Goal: Task Accomplishment & Management: Use online tool/utility

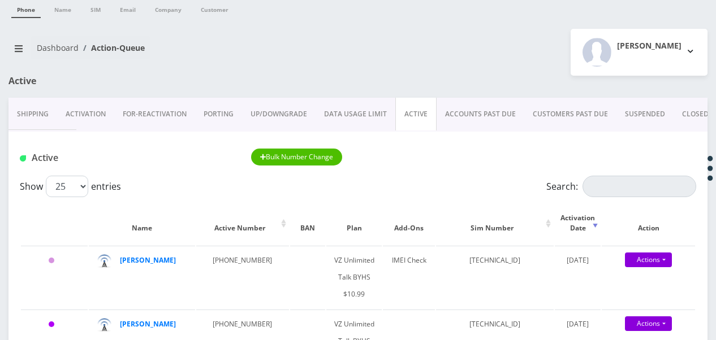
scroll to position [57, 0]
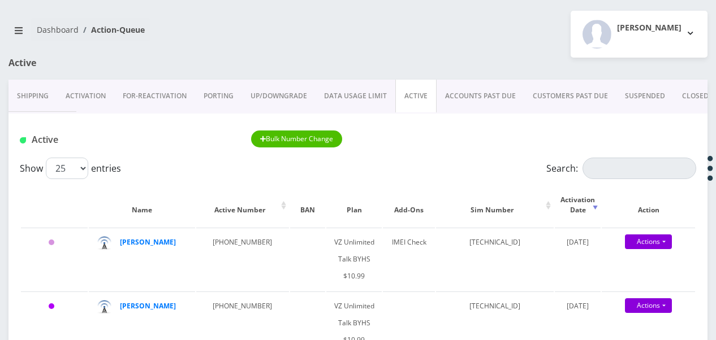
click at [612, 154] on div "Active Bulk Number Change" at bounding box center [357, 136] width 699 height 44
click at [610, 160] on input "Search:" at bounding box center [639, 168] width 114 height 21
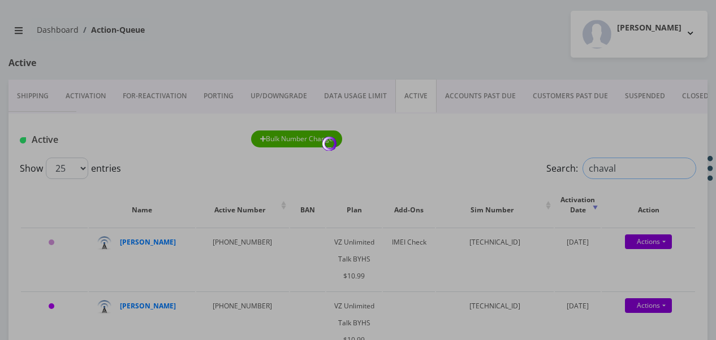
type input "chaval"
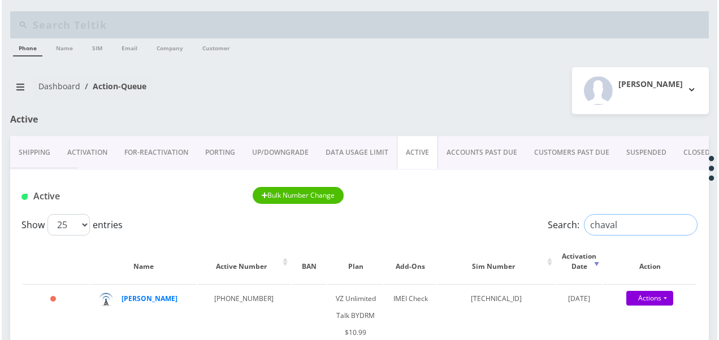
scroll to position [226, 0]
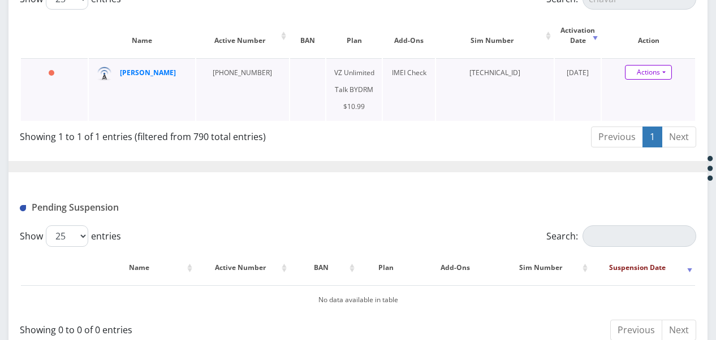
click at [668, 71] on link "Actions" at bounding box center [648, 72] width 47 height 15
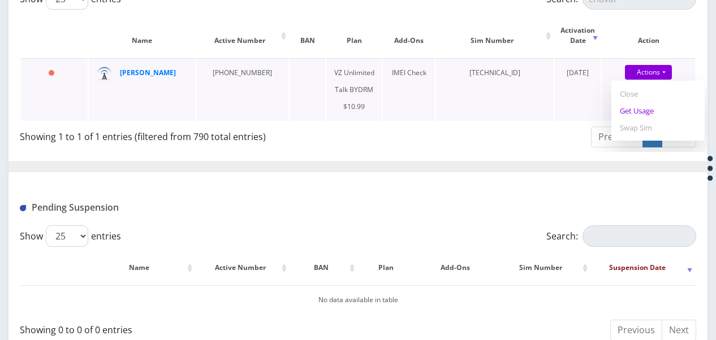
click at [646, 106] on link "Get Usage" at bounding box center [657, 110] width 93 height 17
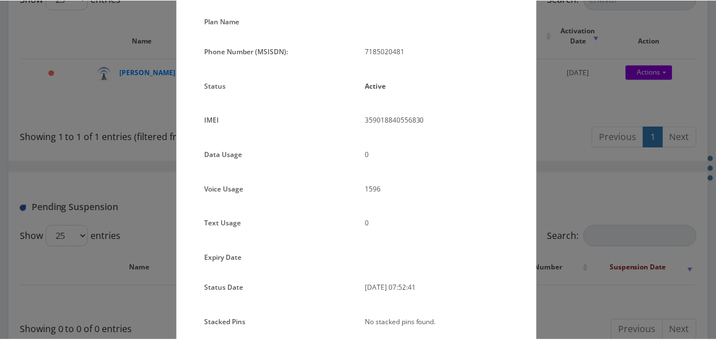
scroll to position [0, 0]
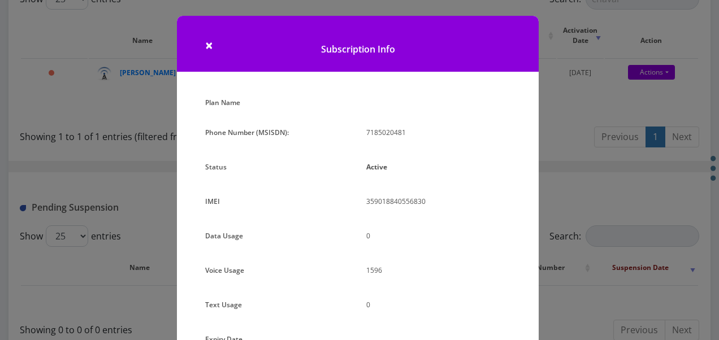
click at [579, 209] on div "× Subscription Info Plan Name Phone Number (MSISDN): 7185020481 Status Active I…" at bounding box center [359, 170] width 719 height 340
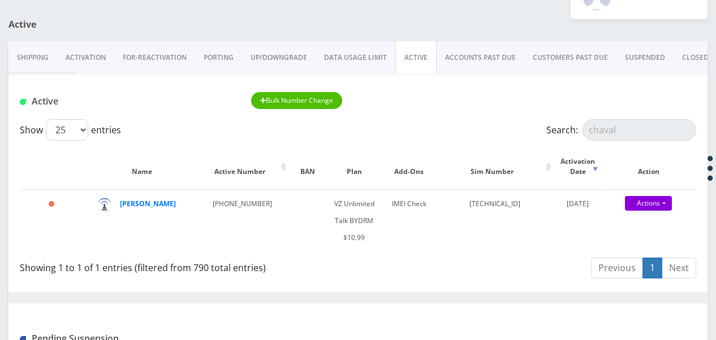
scroll to position [57, 0]
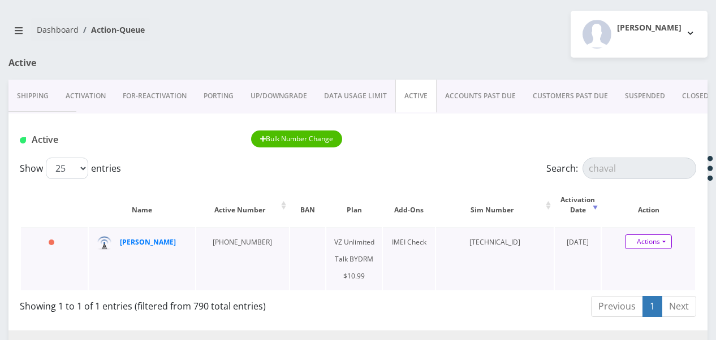
click at [668, 237] on link "Actions" at bounding box center [648, 242] width 47 height 15
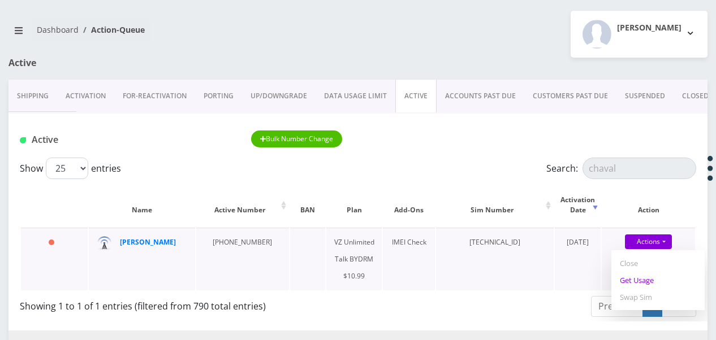
click at [649, 283] on link "Get Usage" at bounding box center [657, 280] width 93 height 17
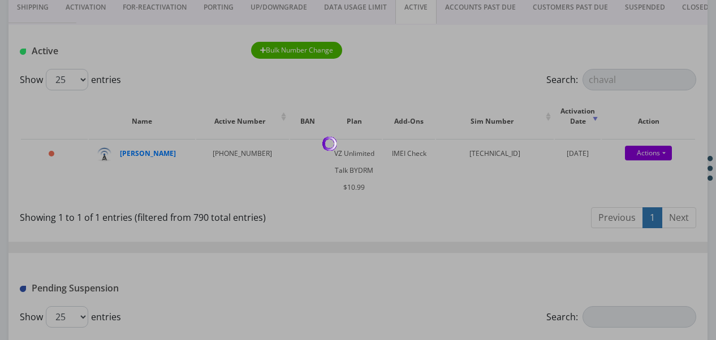
scroll to position [38, 0]
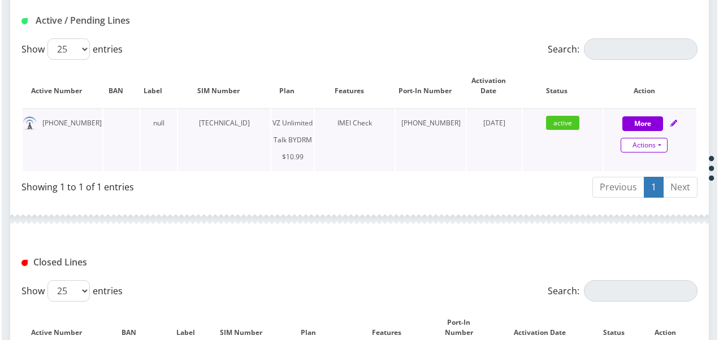
scroll to position [273, 0]
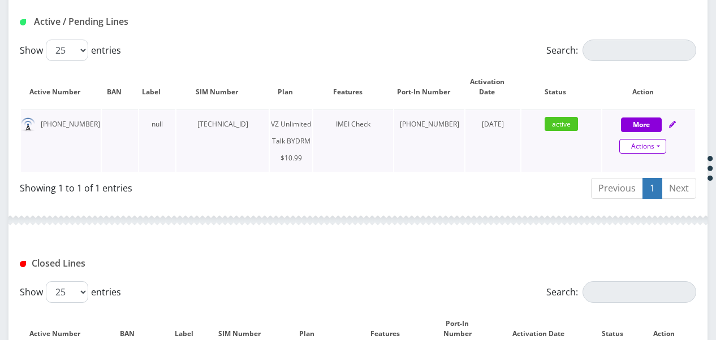
click at [662, 148] on link "Actions" at bounding box center [642, 146] width 47 height 15
select select "469"
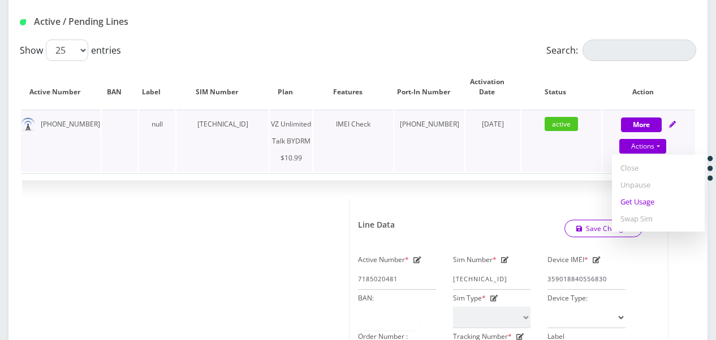
click at [641, 198] on link "Get Usage" at bounding box center [658, 201] width 93 height 17
select select "469"
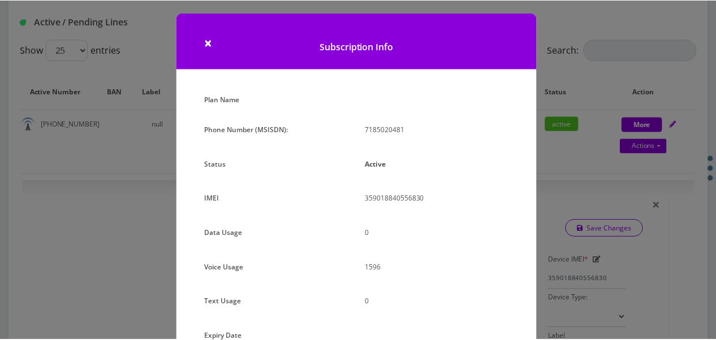
scroll to position [0, 0]
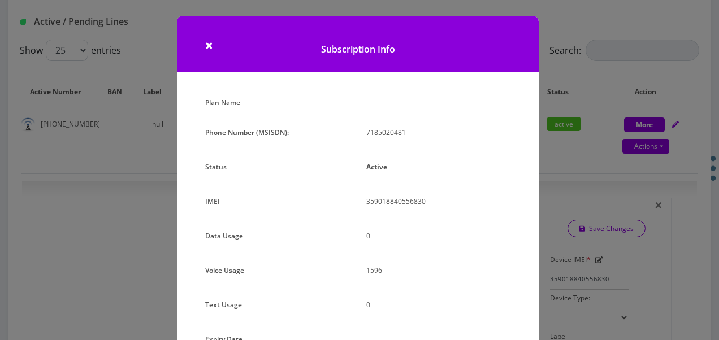
click at [553, 129] on div "× Subscription Info Plan Name Phone Number (MSISDN): 7185020481 Status Active I…" at bounding box center [359, 170] width 719 height 340
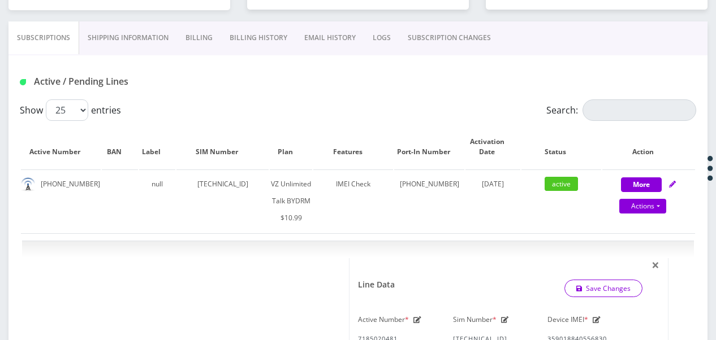
scroll to position [103, 0]
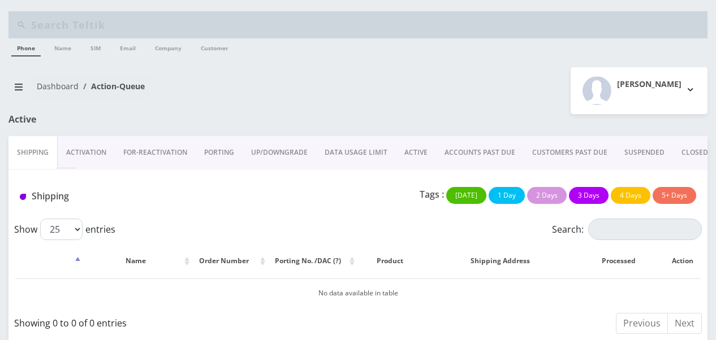
click at [84, 164] on link "Activation" at bounding box center [86, 152] width 57 height 33
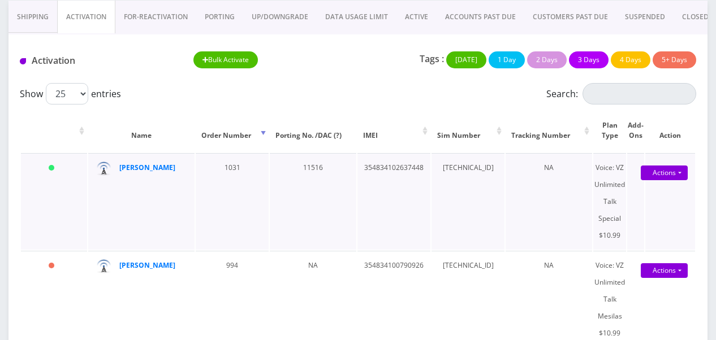
scroll to position [113, 0]
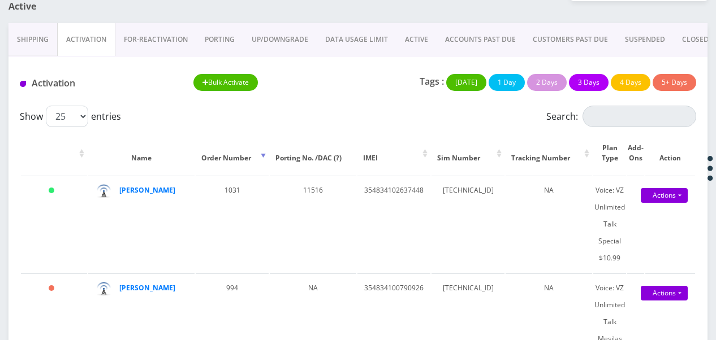
click at [221, 33] on link "PORTING" at bounding box center [219, 39] width 47 height 33
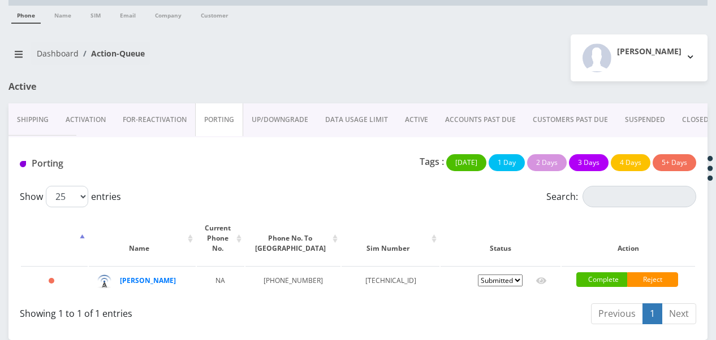
click at [86, 111] on link "Activation" at bounding box center [85, 119] width 57 height 33
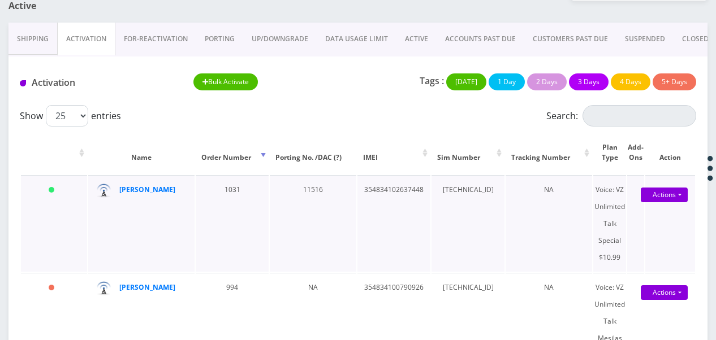
scroll to position [92, 0]
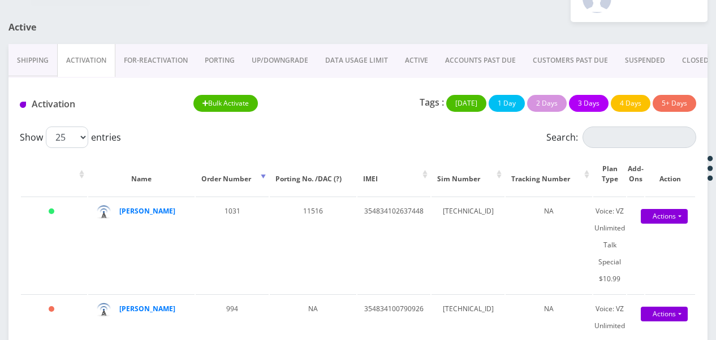
click at [418, 64] on link "ACTIVE" at bounding box center [416, 60] width 40 height 33
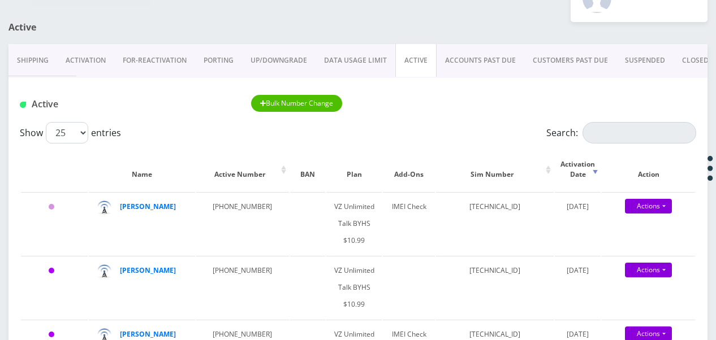
click at [99, 63] on link "Activation" at bounding box center [85, 60] width 57 height 33
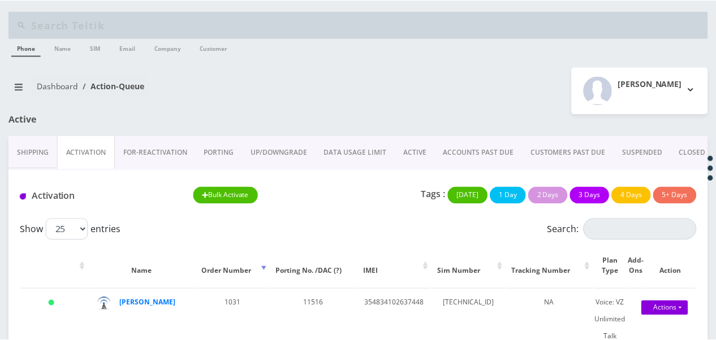
scroll to position [92, 0]
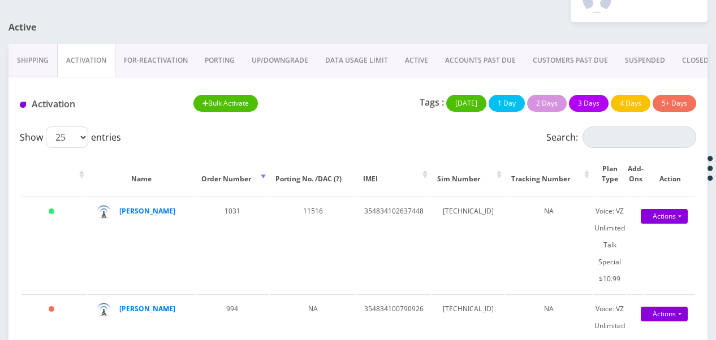
click at [418, 47] on link "ACTIVE" at bounding box center [416, 60] width 40 height 33
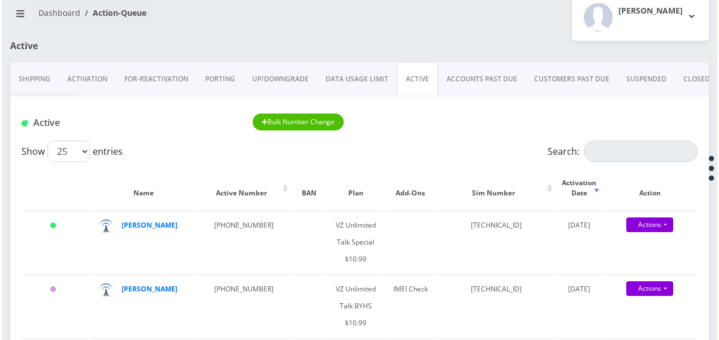
scroll to position [151, 0]
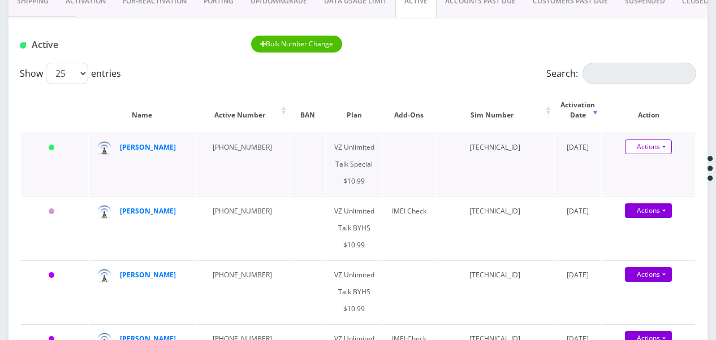
click at [668, 146] on link "Actions" at bounding box center [648, 147] width 47 height 15
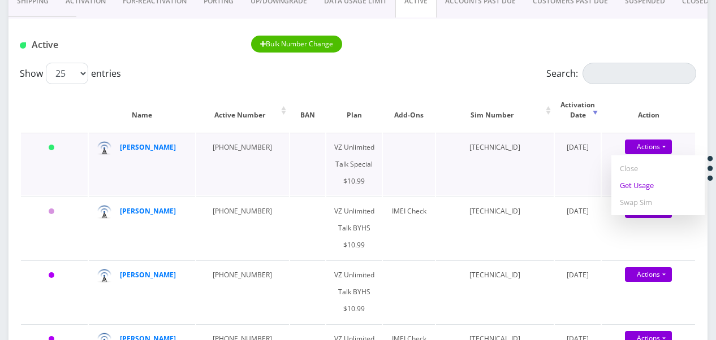
click at [651, 183] on link "Get Usage" at bounding box center [657, 185] width 93 height 17
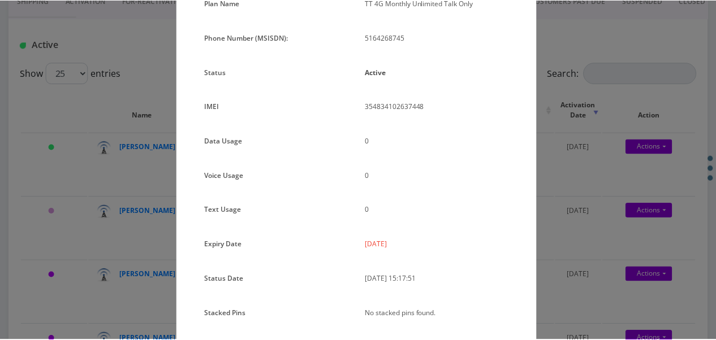
scroll to position [82, 0]
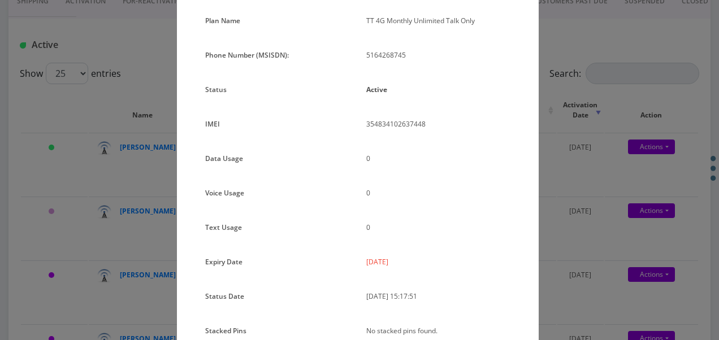
click at [580, 166] on div "× Subscription Info Plan Name TT 4G Monthly Unlimited Talk Only Phone Number (M…" at bounding box center [359, 170] width 719 height 340
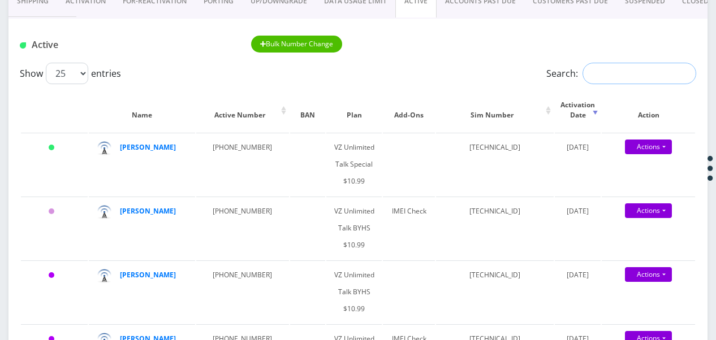
click at [609, 75] on input "Search:" at bounding box center [639, 73] width 114 height 21
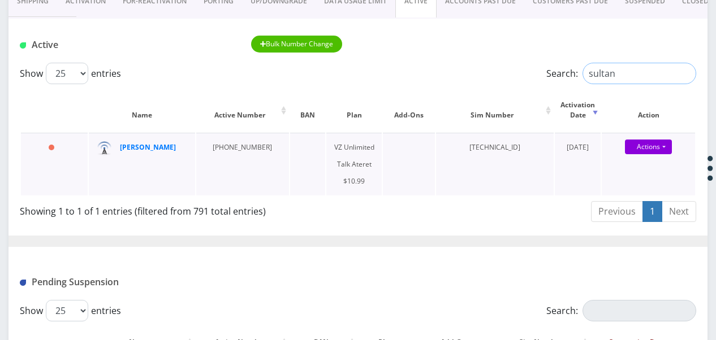
type input "sultan"
drag, startPoint x: 136, startPoint y: 153, endPoint x: 123, endPoint y: 146, distance: 13.9
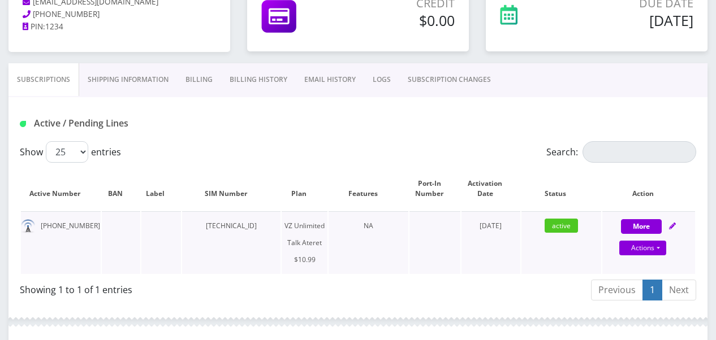
scroll to position [283, 0]
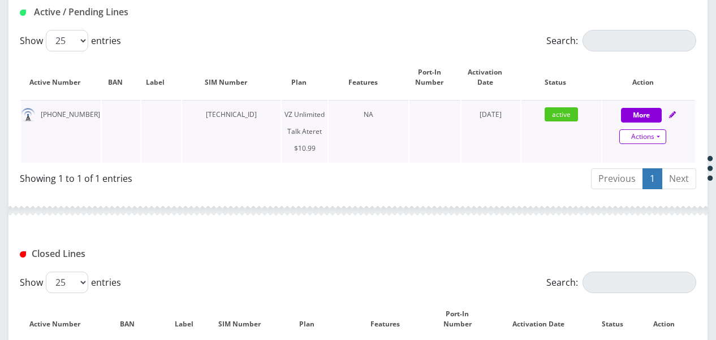
click at [660, 142] on link "Actions" at bounding box center [642, 136] width 47 height 15
select select "483"
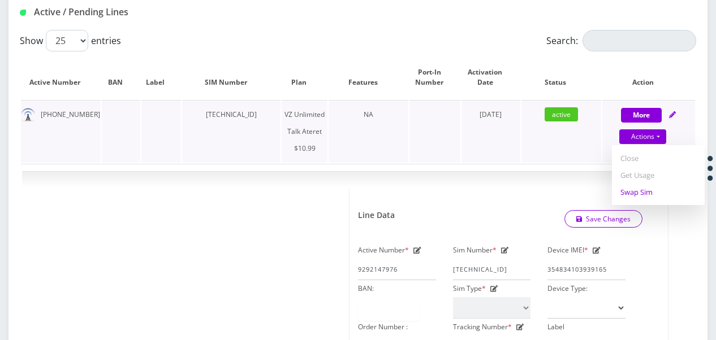
click at [652, 194] on link "Swap Sim" at bounding box center [658, 192] width 93 height 17
select select "483"
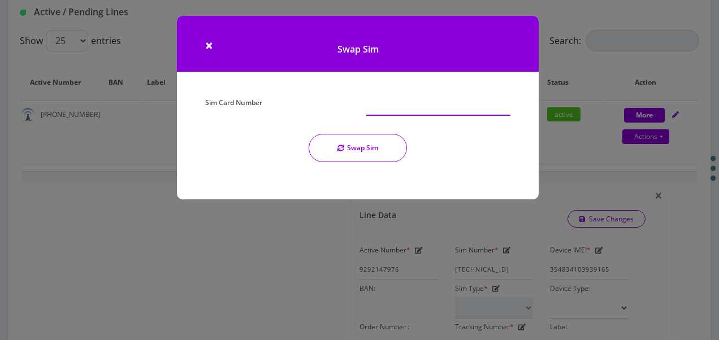
click at [409, 107] on input "Sim Card Number" at bounding box center [438, 104] width 144 height 21
click at [612, 102] on div "× Swap Sim Sim Card Number Swap Sim" at bounding box center [359, 170] width 719 height 340
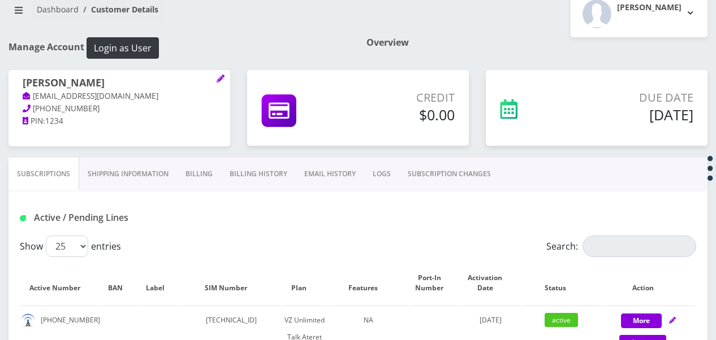
scroll to position [0, 0]
